Goal: Navigation & Orientation: Understand site structure

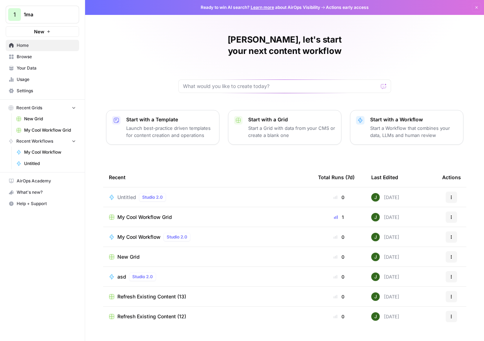
click at [53, 15] on span "1ma" at bounding box center [45, 14] width 43 height 7
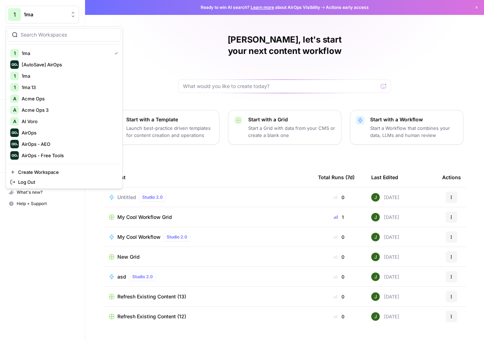
click at [52, 36] on input "search" at bounding box center [69, 34] width 96 height 7
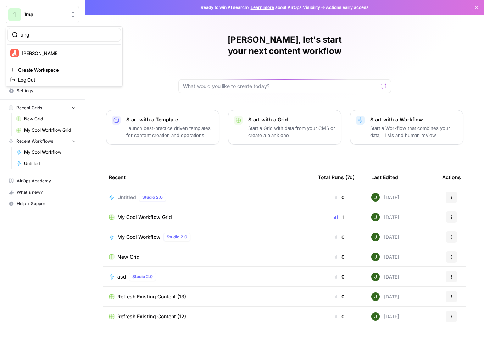
type input "ang"
click at [68, 51] on span "[PERSON_NAME]" at bounding box center [69, 53] width 94 height 7
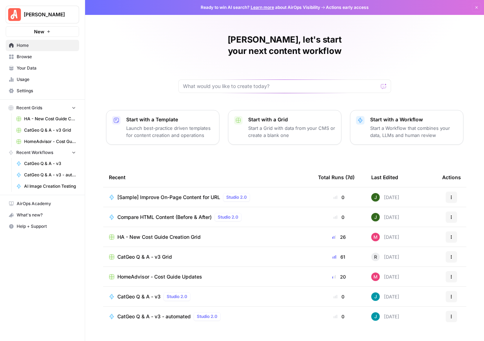
click at [30, 56] on span "Browse" at bounding box center [46, 57] width 59 height 6
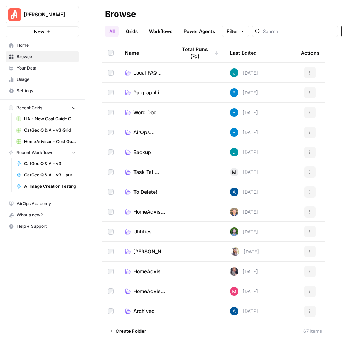
click at [166, 28] on link "Workflows" at bounding box center [161, 31] width 32 height 11
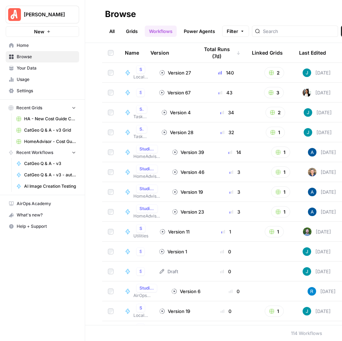
click at [136, 31] on link "Grids" at bounding box center [132, 31] width 20 height 11
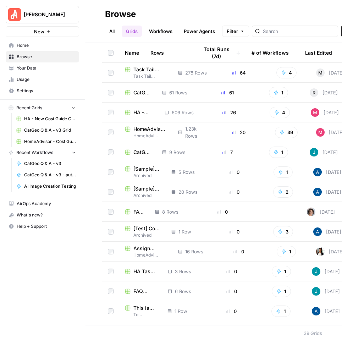
click at [110, 27] on link "All" at bounding box center [112, 31] width 14 height 11
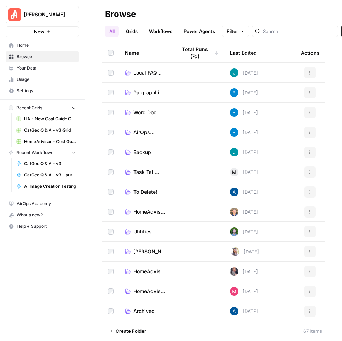
click at [275, 14] on h2 "Browse" at bounding box center [213, 14] width 217 height 11
